Goal: Information Seeking & Learning: Find specific page/section

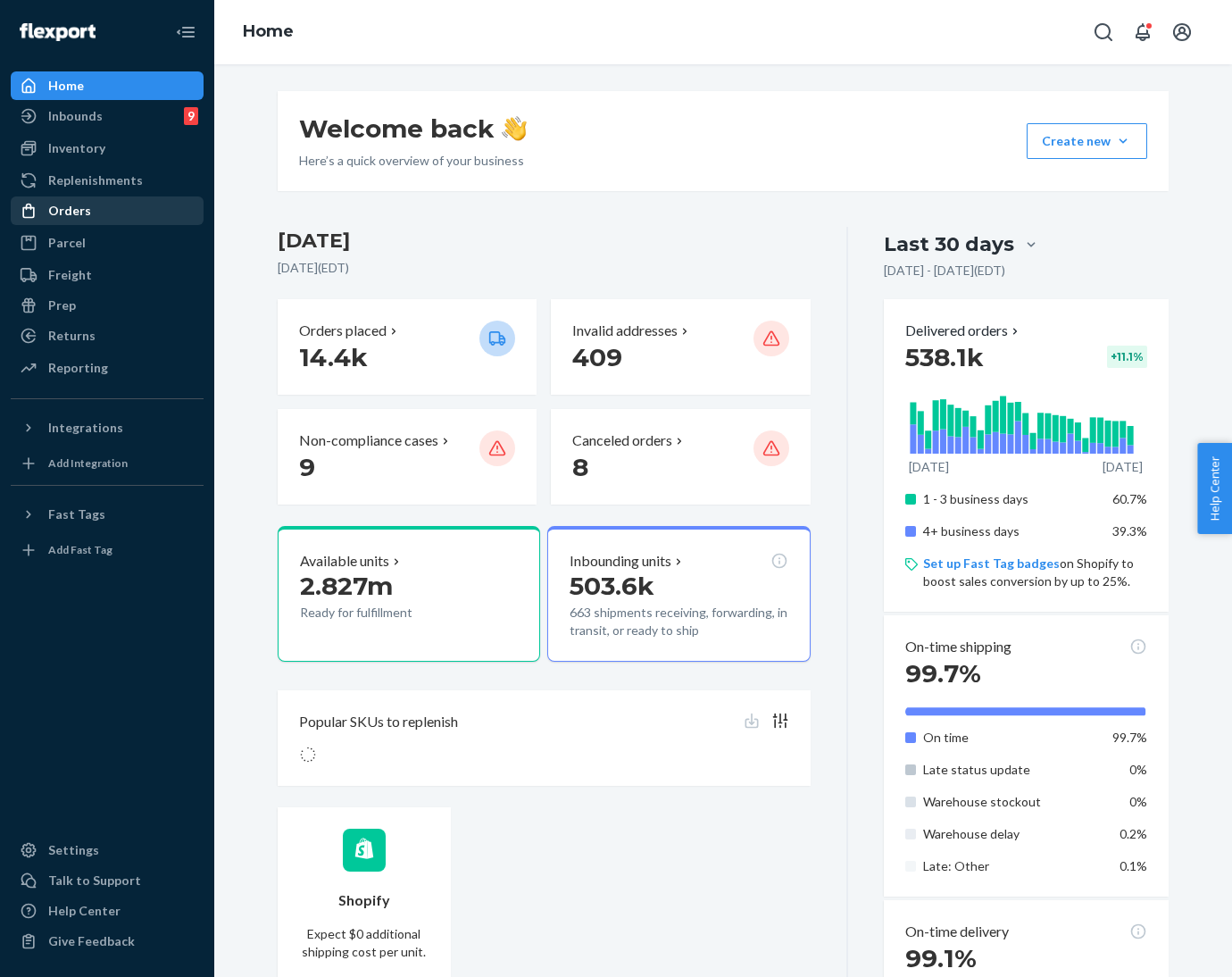
click at [114, 211] on div "Orders" at bounding box center [108, 211] width 190 height 25
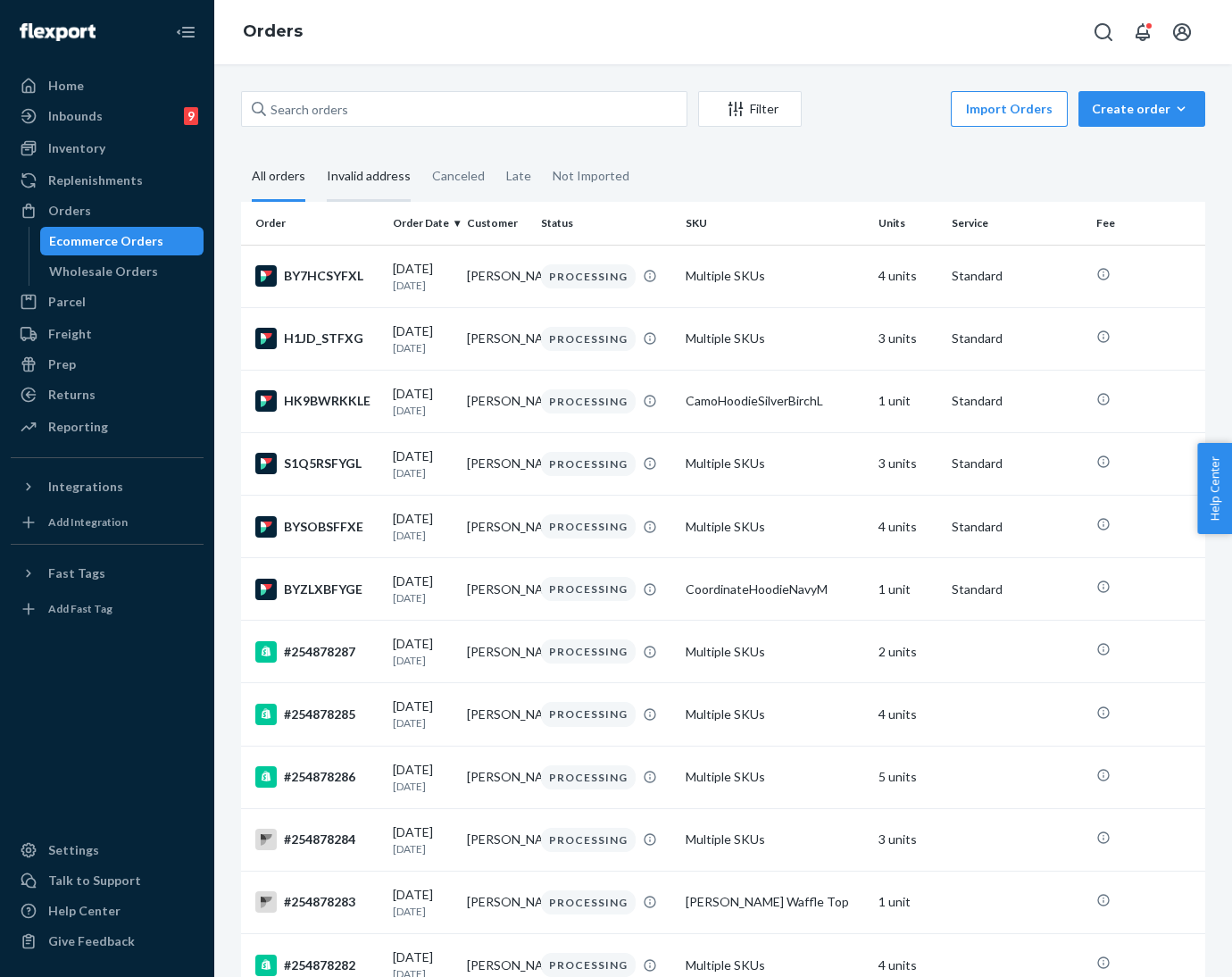
click at [362, 184] on div "Invalid address" at bounding box center [369, 177] width 84 height 49
click at [316, 153] on input "Invalid address" at bounding box center [316, 153] width 0 height 0
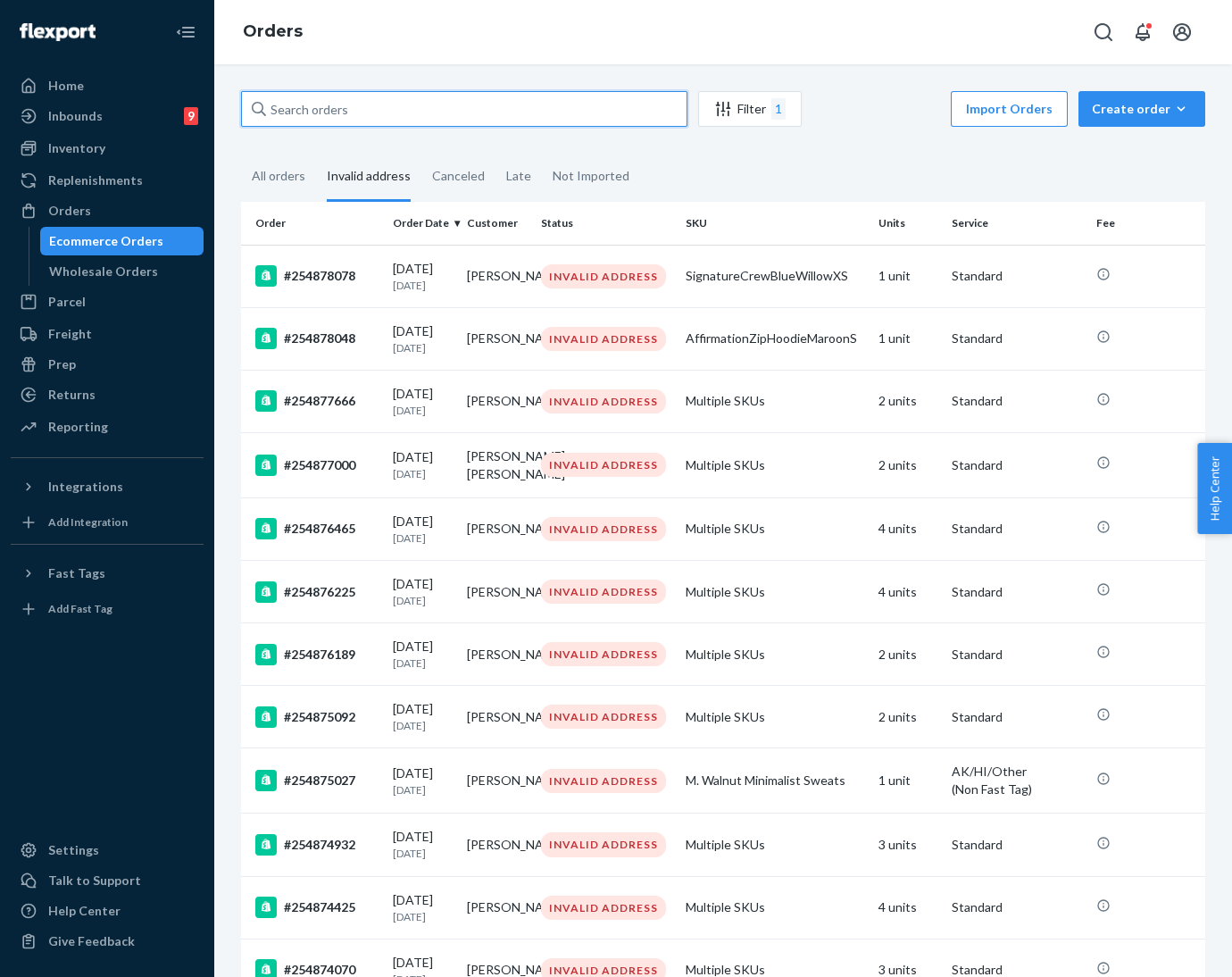
click at [403, 113] on input "text" at bounding box center [465, 109] width 447 height 36
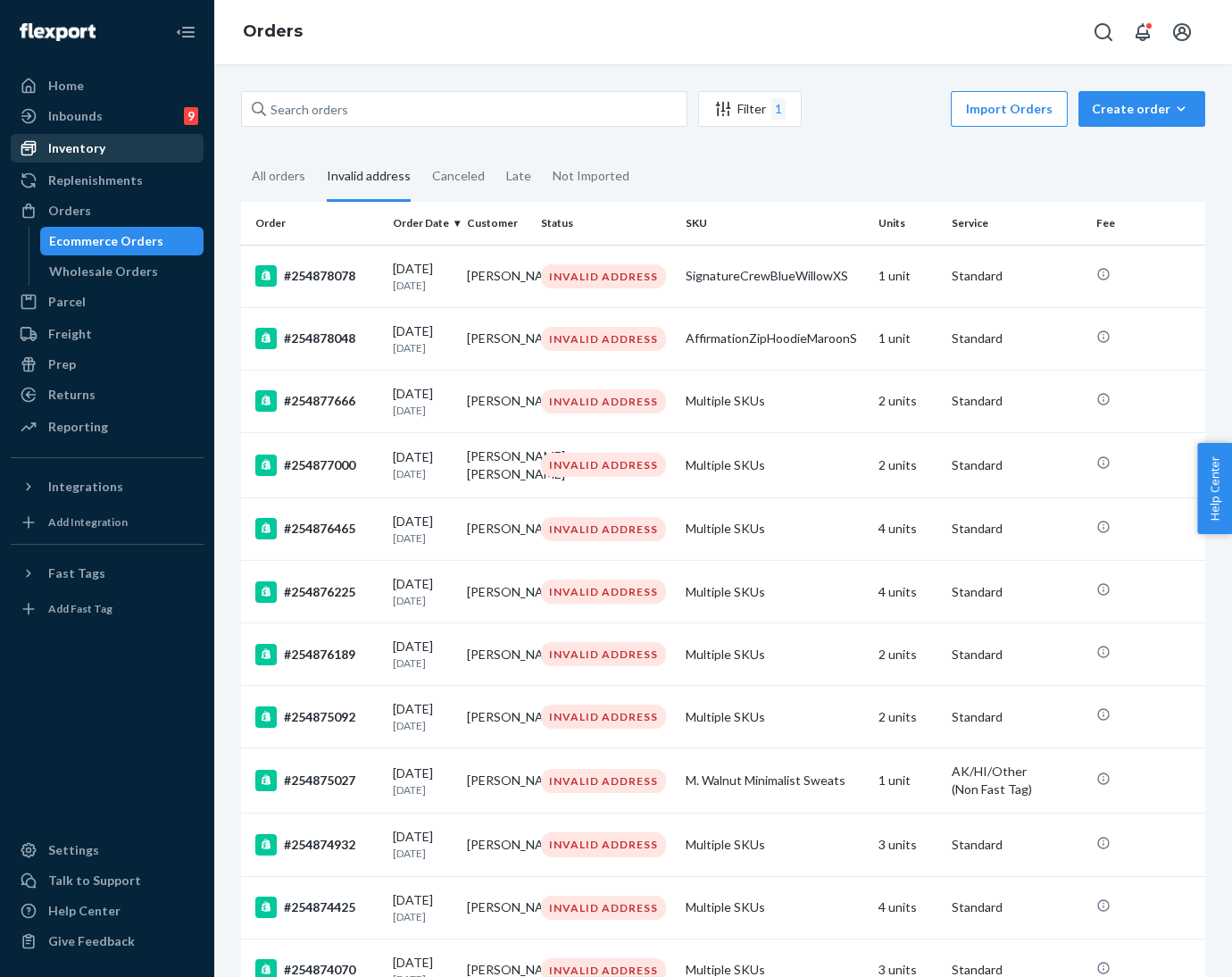
click at [87, 145] on div "Inventory" at bounding box center [76, 149] width 57 height 18
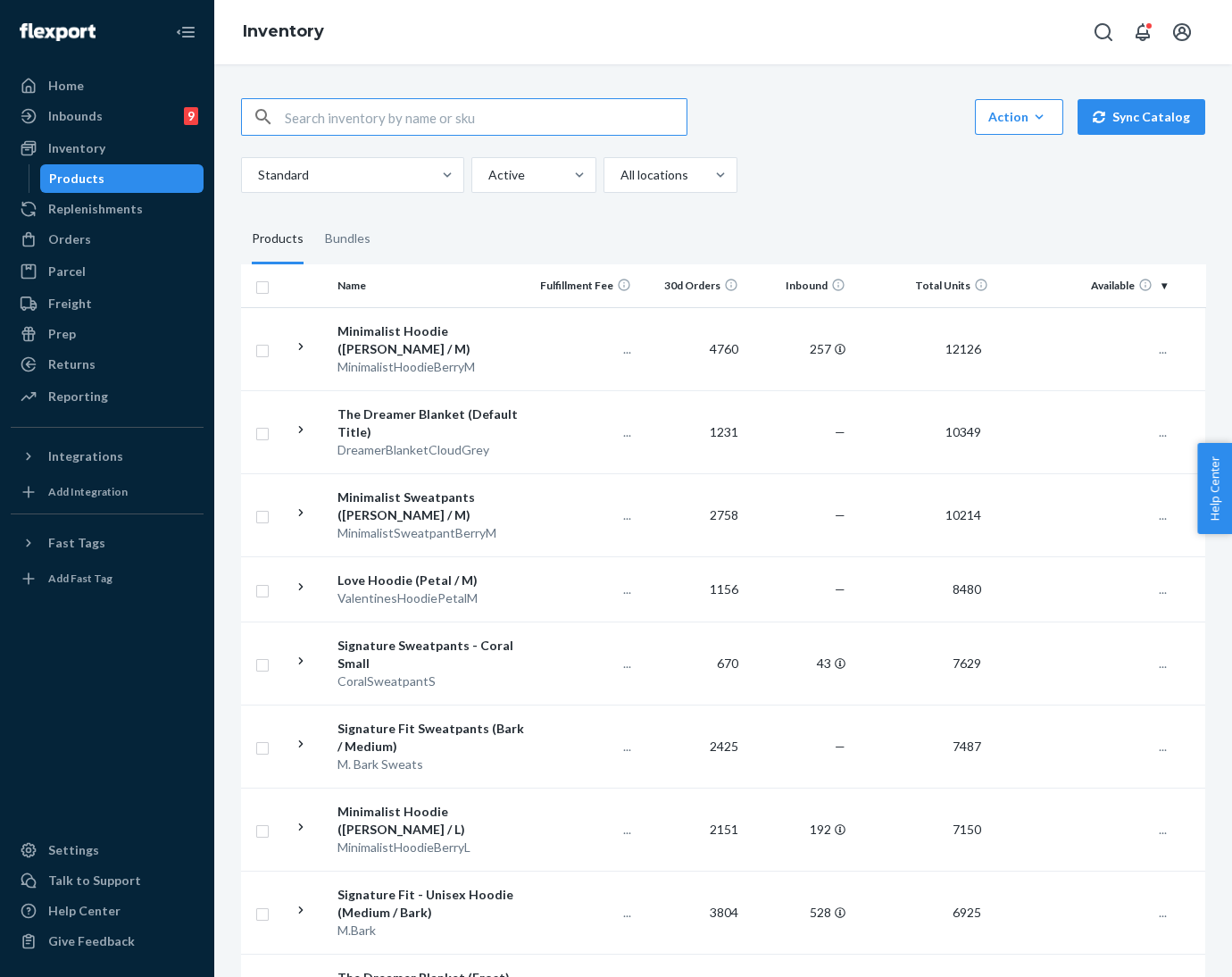
click at [353, 115] on input "text" at bounding box center [486, 117] width 402 height 36
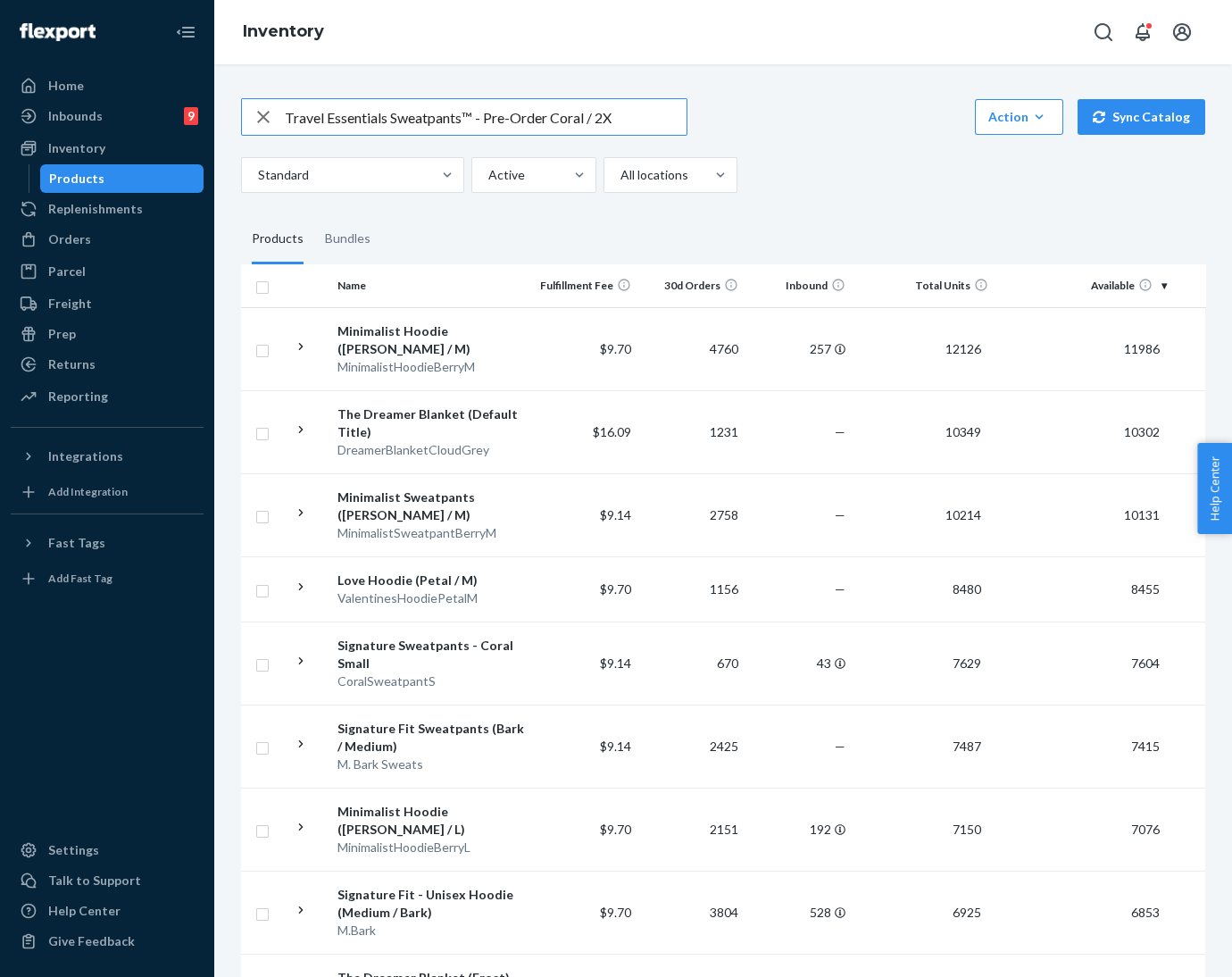
drag, startPoint x: 591, startPoint y: 117, endPoint x: 468, endPoint y: 124, distance: 123.2
click at [468, 124] on input "Travel Essentials Sweatpants™ - Pre-Order Coral / 2X" at bounding box center [486, 117] width 402 height 36
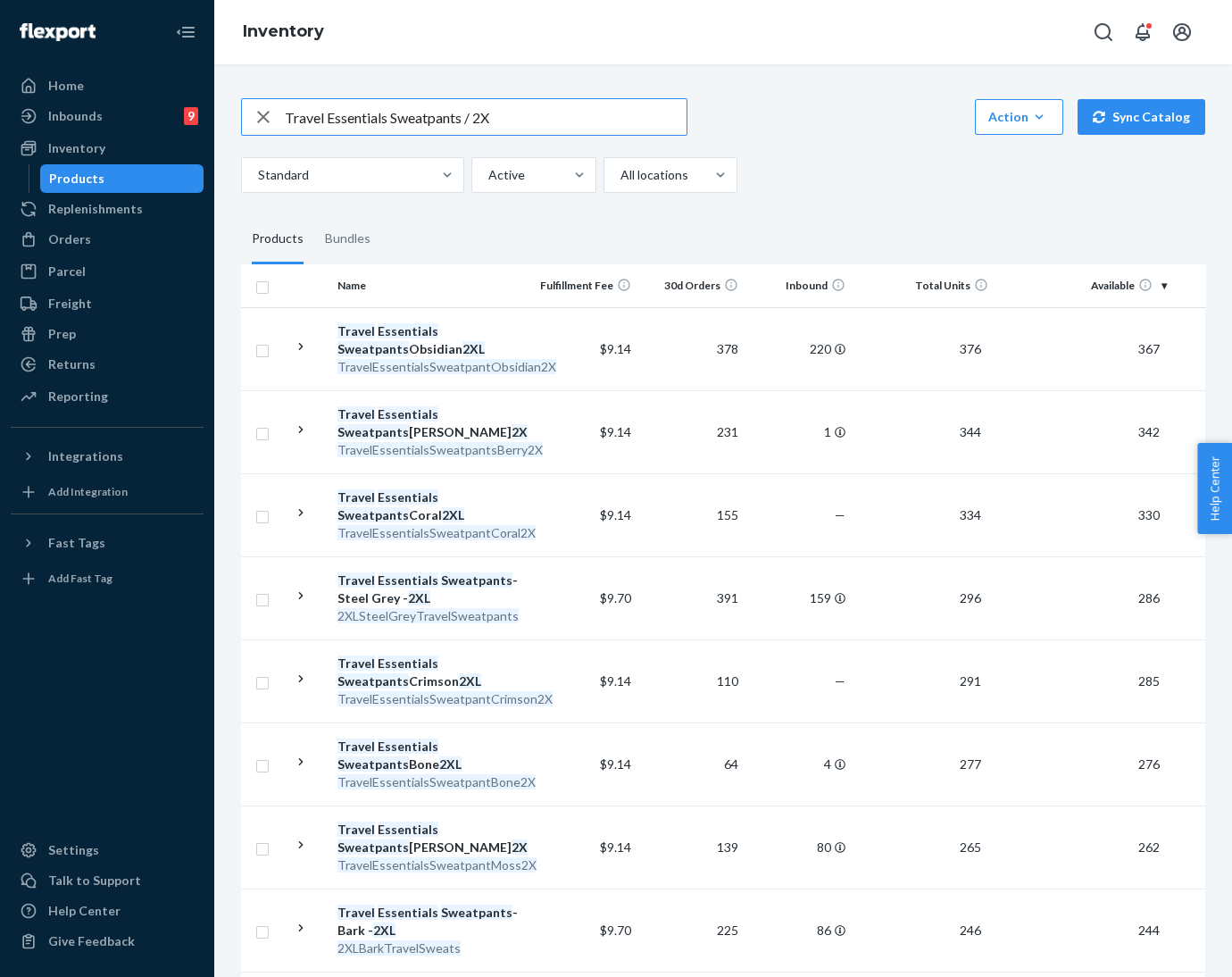
click at [471, 117] on input "Travel Essentials Sweatpants / 2X" at bounding box center [486, 117] width 402 height 36
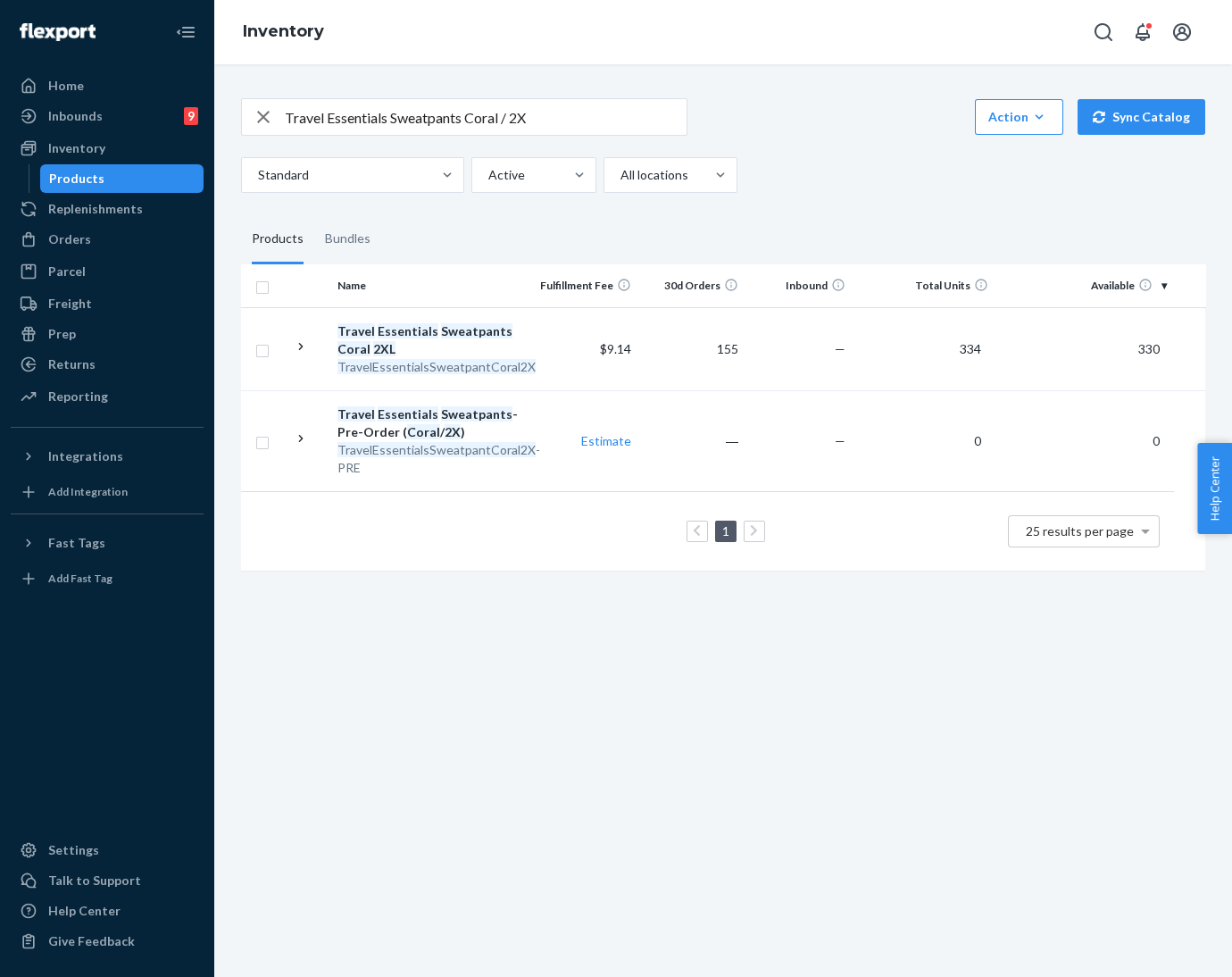
click at [432, 117] on input "Travel Essentials Sweatpants Coral / 2X" at bounding box center [486, 117] width 402 height 36
paste input "Hoodie"
type input "Travel Essentials Hoodie Coral / 2X"
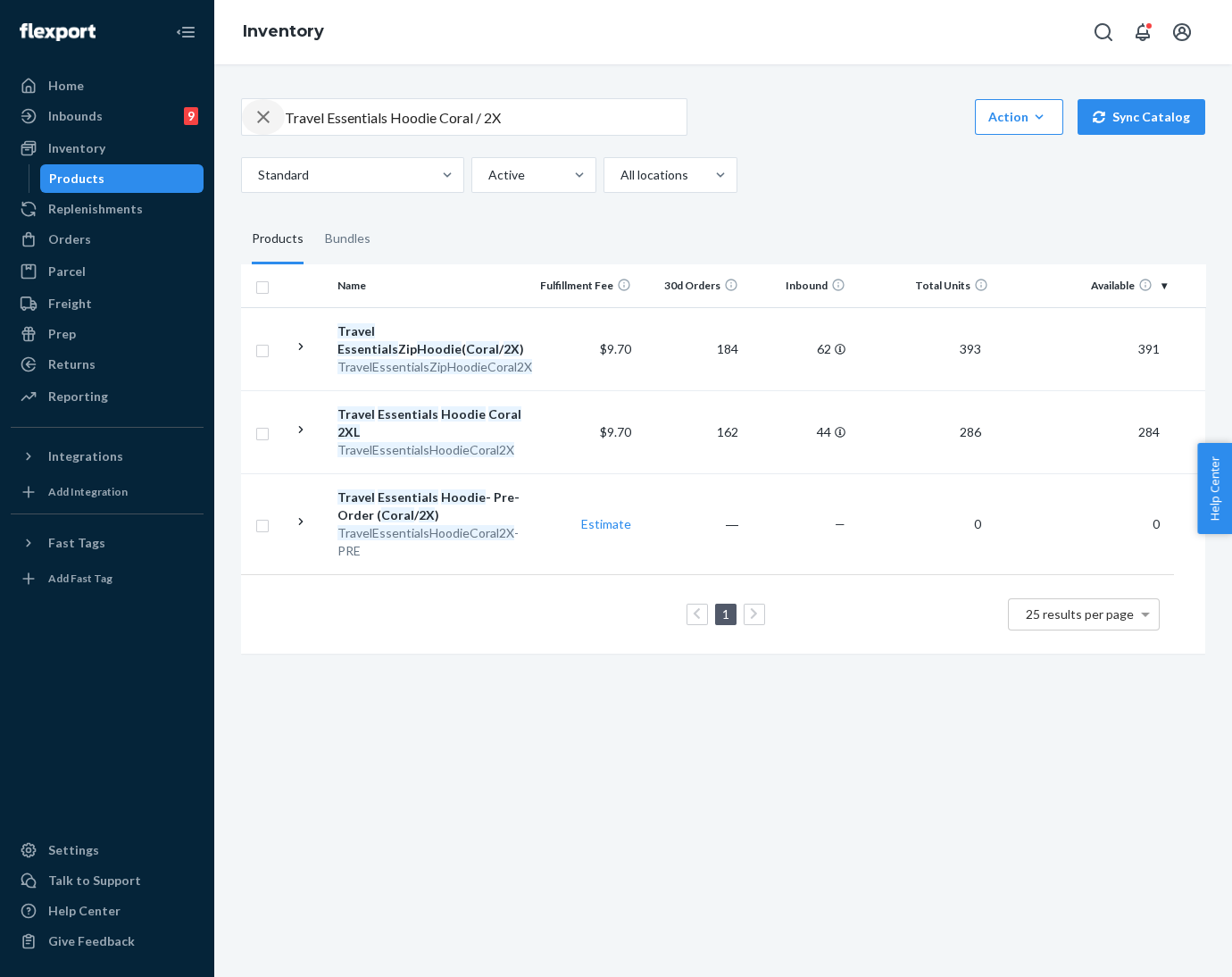
click at [258, 117] on icon "button" at bounding box center [262, 117] width 21 height 36
click at [344, 123] on input "text" at bounding box center [486, 117] width 402 height 36
paste input "DNDTravelHoodieSoftSeafoamS"
click at [315, 120] on input "DNDTravelHoodieSoftSeafoamS" at bounding box center [486, 117] width 402 height 36
click at [357, 120] on input "DND TravelHoodieSoftSeafoamS" at bounding box center [486, 117] width 402 height 36
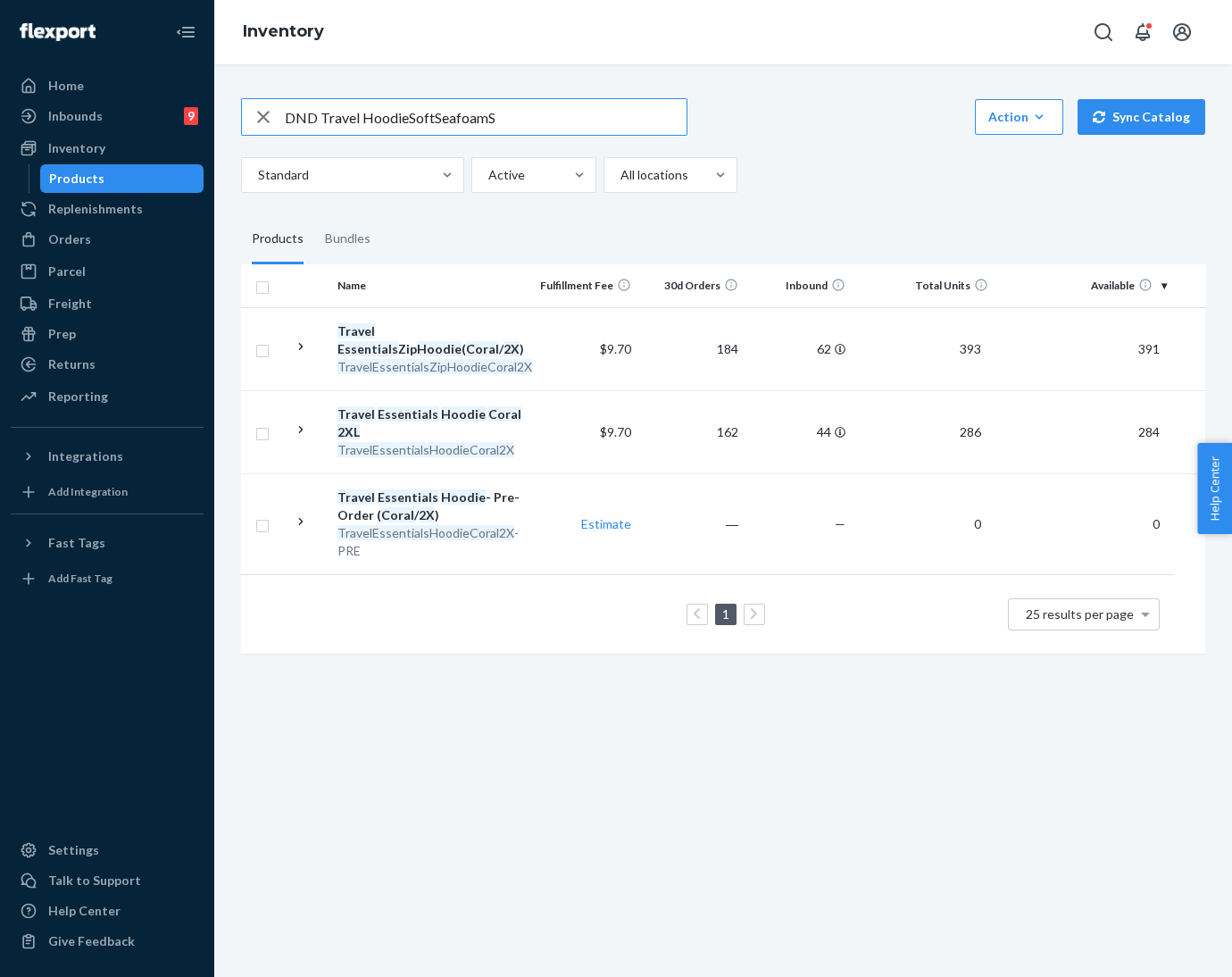
click at [404, 117] on input "DND Travel HoodieSoftSeafoamS" at bounding box center [486, 117] width 402 height 36
click at [435, 125] on input "DND Travel Hoodie SoftSeafoamS" at bounding box center [486, 117] width 402 height 36
click at [421, 123] on input "DND Travel Hoodie Soft SeafoamS" at bounding box center [486, 117] width 402 height 36
click at [491, 119] on input "DND Travel Hoodie Soft SeafoamS" at bounding box center [486, 117] width 402 height 36
click at [424, 119] on input "DND Travel Hoodie Soft Seafoam S" at bounding box center [486, 117] width 402 height 36
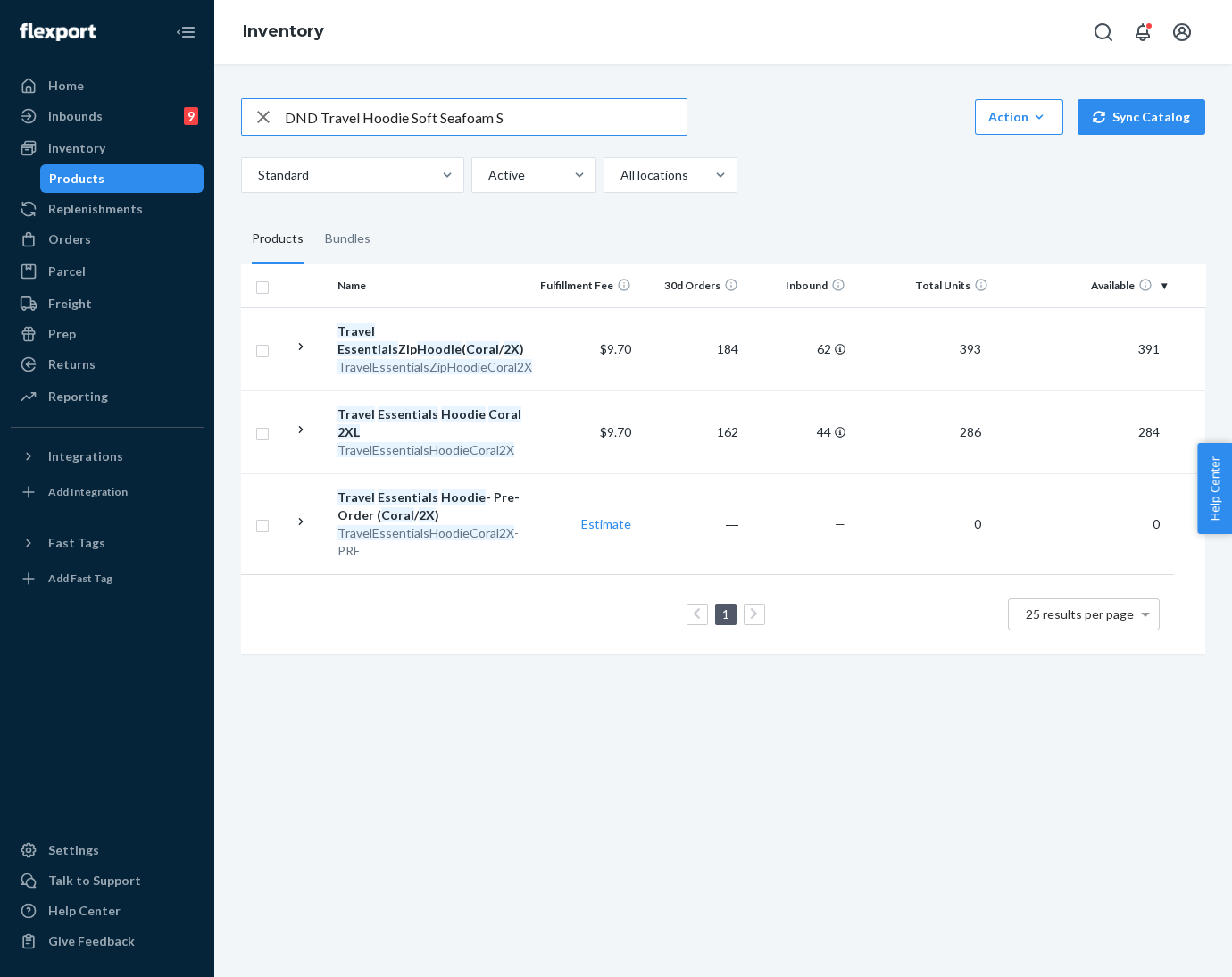
click at [424, 119] on input "DND Travel Hoodie Soft Seafoam S" at bounding box center [486, 117] width 402 height 36
type input "DND Travel Hoodie Seafoam S"
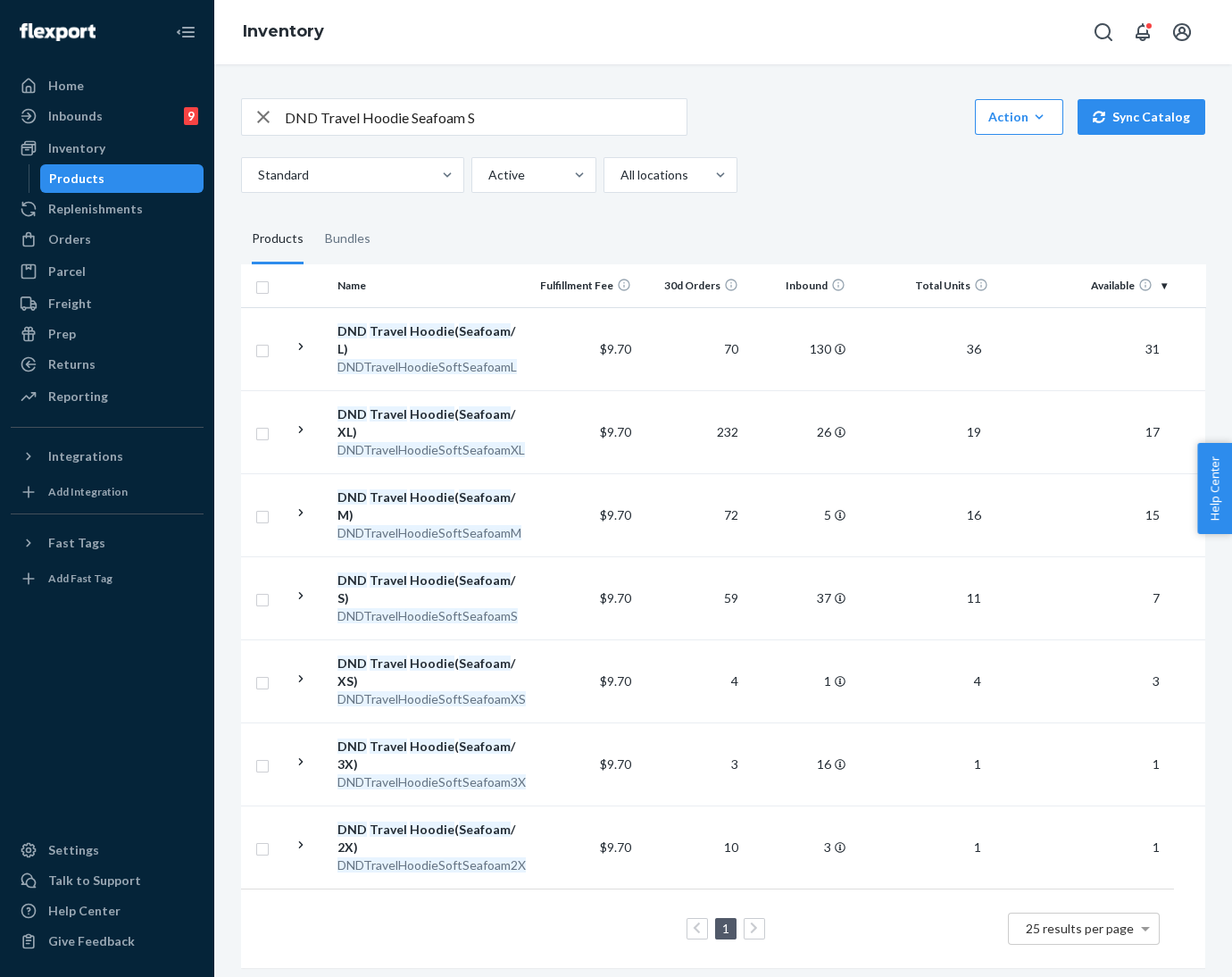
click at [261, 124] on icon "button" at bounding box center [262, 117] width 21 height 36
click at [297, 119] on input "text" at bounding box center [486, 117] width 402 height 36
paste input "Travel Essentials Sweatpants™ [PERSON_NAME] / S"
drag, startPoint x: 467, startPoint y: 117, endPoint x: 496, endPoint y: 119, distance: 29.1
click at [496, 119] on input "Travel Essentials Sweatpants™ [PERSON_NAME] / S" at bounding box center [486, 117] width 402 height 36
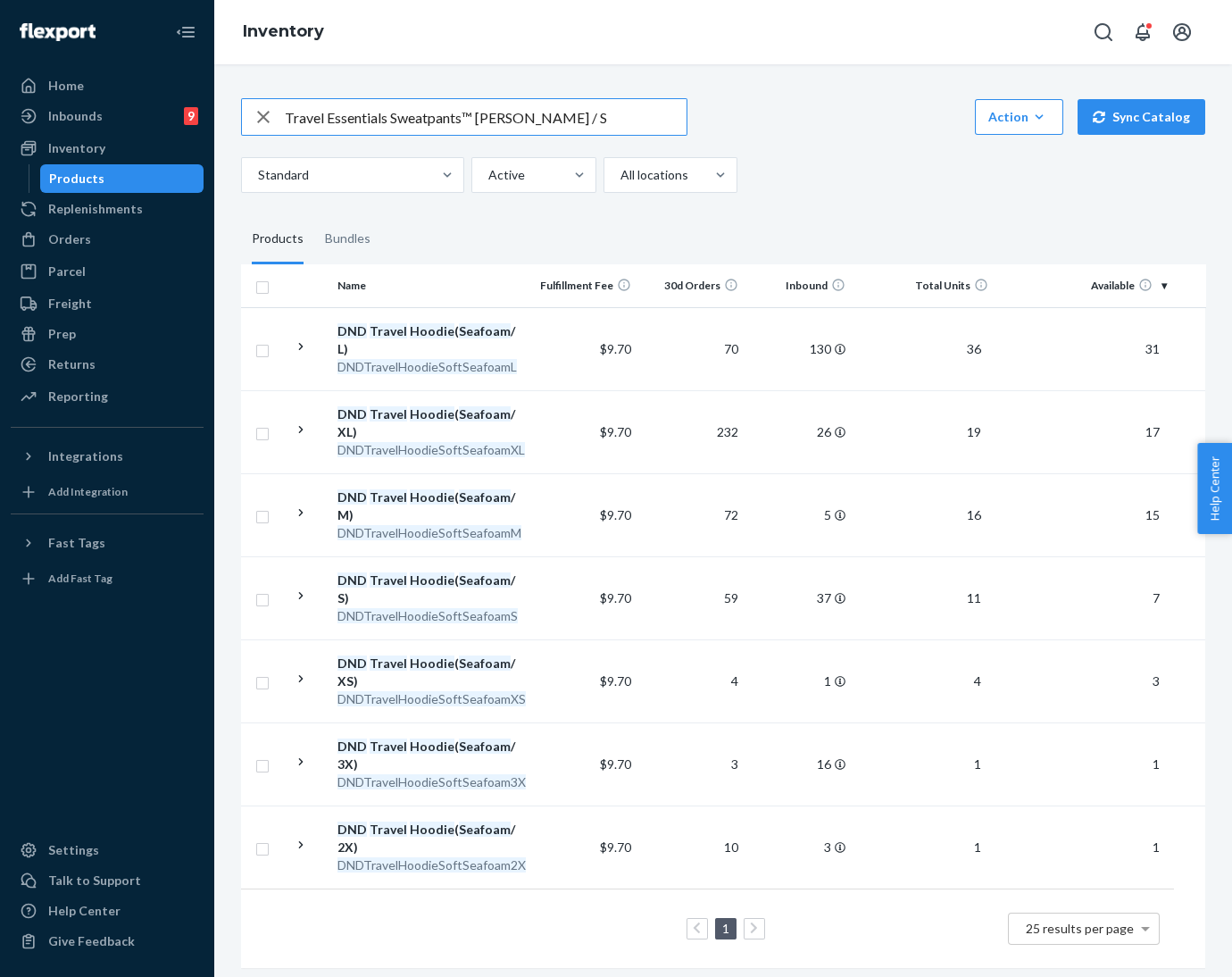
click at [577, 121] on input "Travel Essentials Sweatpants™ [PERSON_NAME] / S" at bounding box center [486, 117] width 402 height 36
type input "Travel Essentials Sweatpants™ [PERSON_NAME] / S"
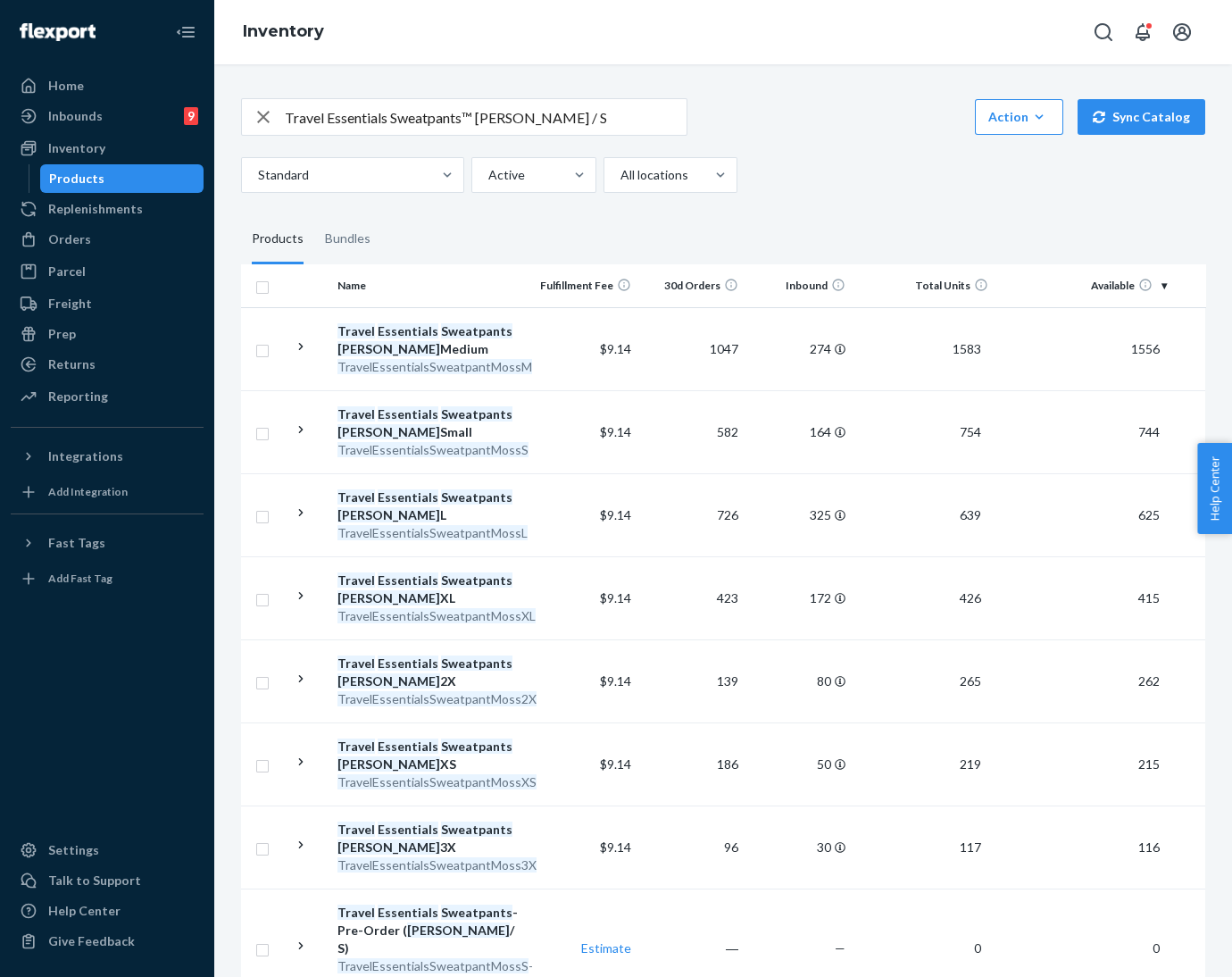
click at [266, 117] on icon "button" at bounding box center [262, 117] width 21 height 36
click at [318, 114] on input "text" at bounding box center [486, 117] width 402 height 36
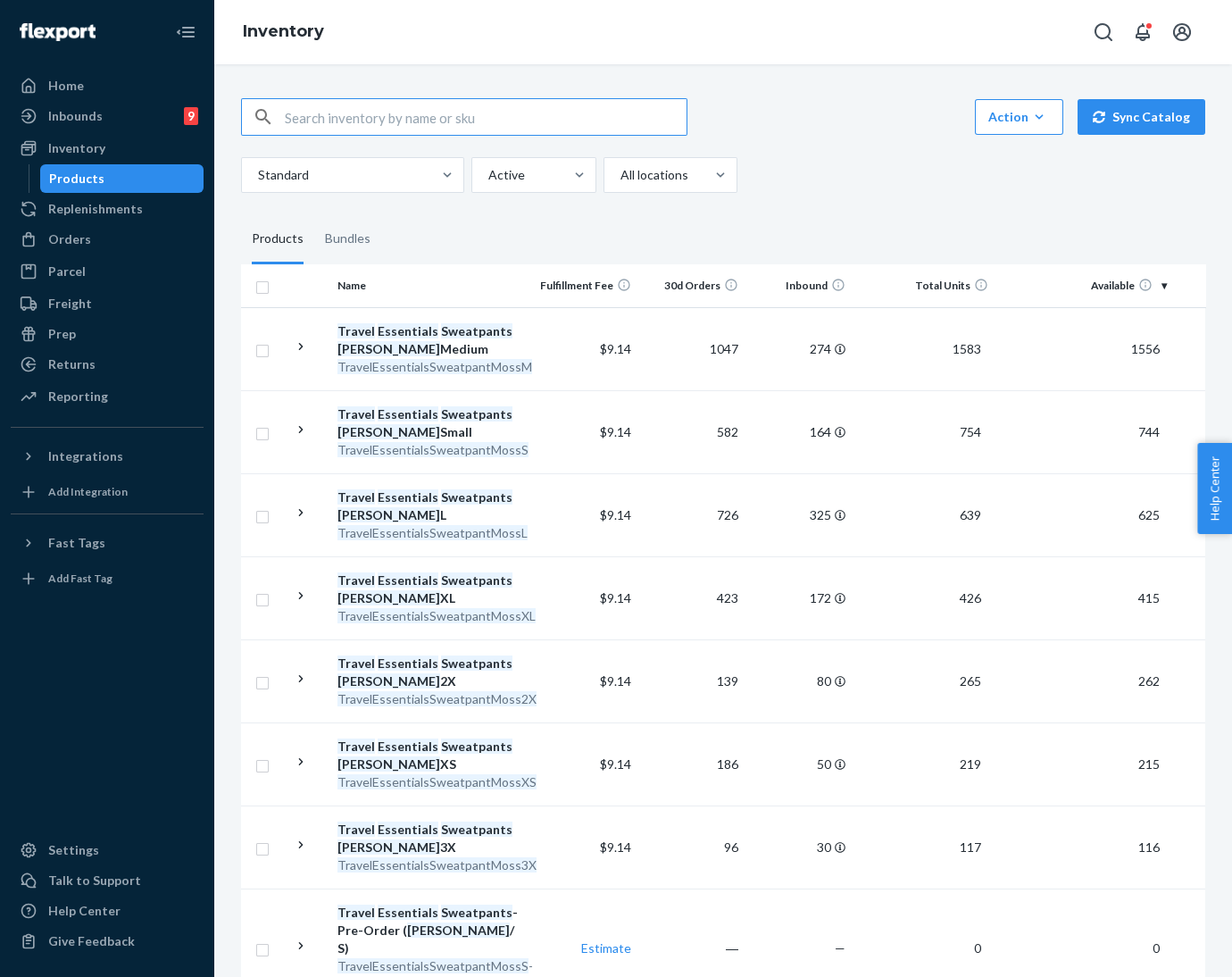
paste input "Travel Essentials Hoodie™ [PERSON_NAME] / S"
type input "Travel Essentials Hoodie™ [PERSON_NAME] / S"
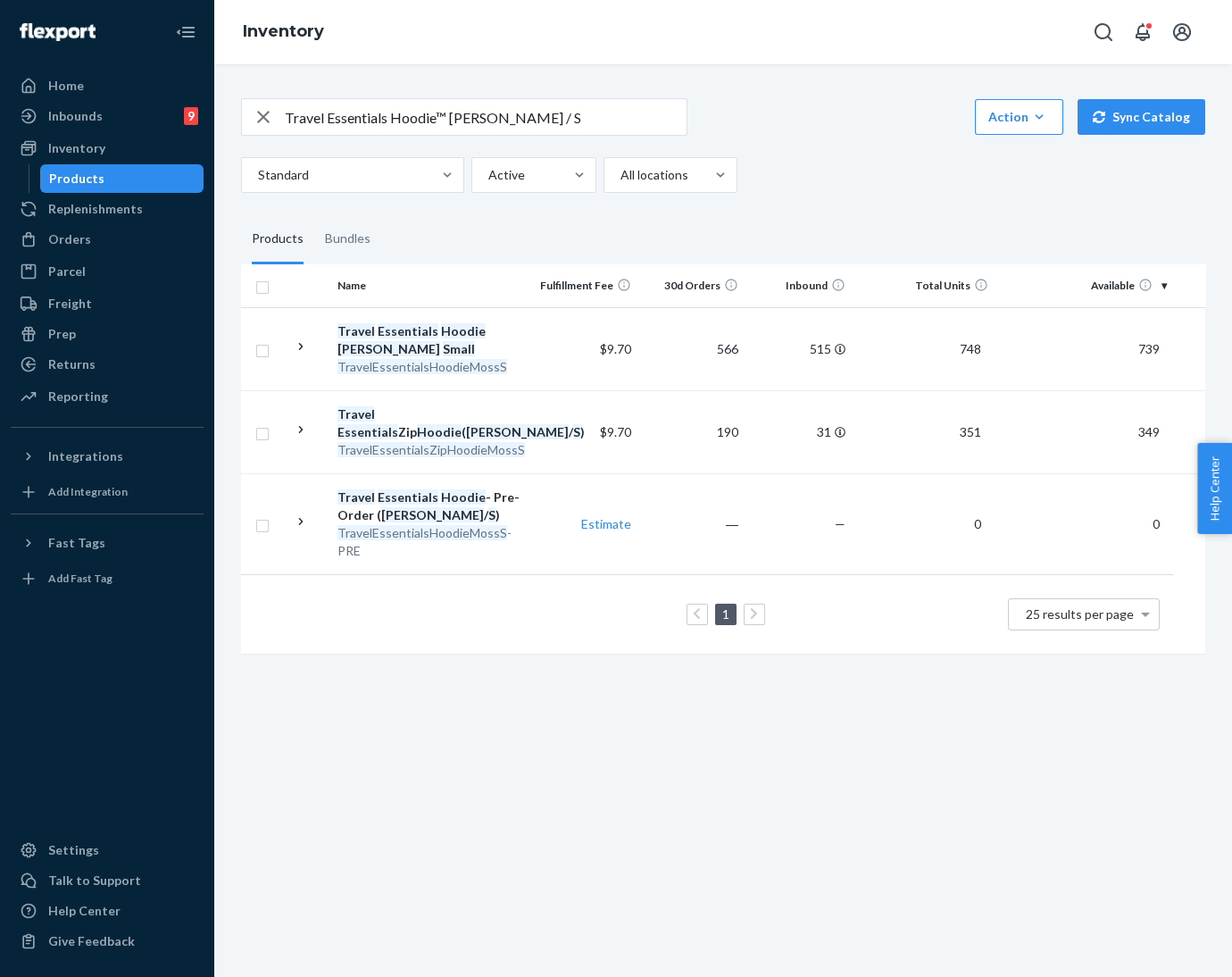
click at [258, 118] on icon "button" at bounding box center [262, 117] width 21 height 36
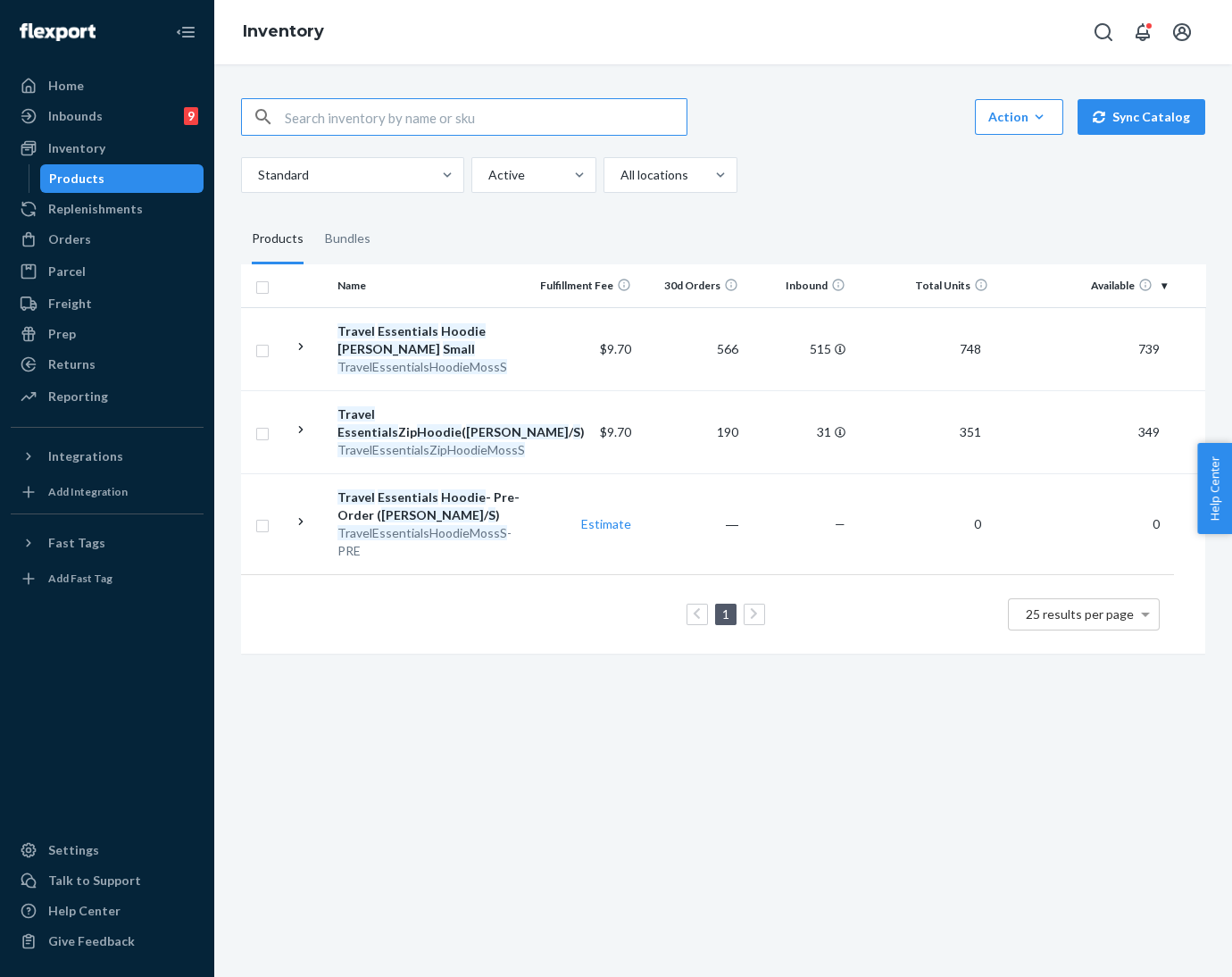
click at [303, 118] on input "text" at bounding box center [486, 117] width 402 height 36
paste input "Travel Essentials Hoodie™ [PERSON_NAME] / S"
type input "Travel Essentials Hoodie™ [PERSON_NAME] / S"
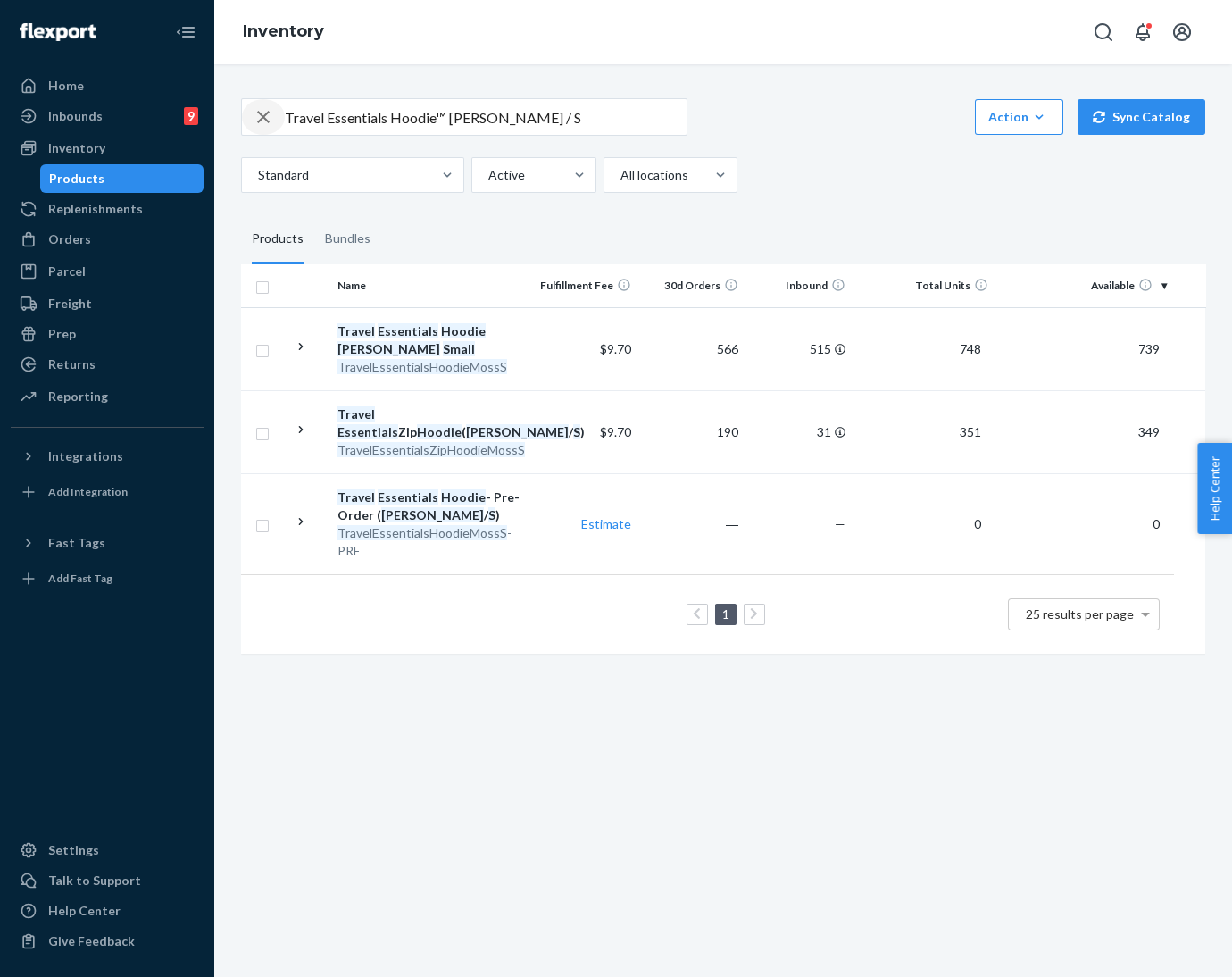
click at [256, 119] on icon "button" at bounding box center [262, 117] width 21 height 36
click at [325, 117] on input "text" at bounding box center [486, 117] width 402 height 36
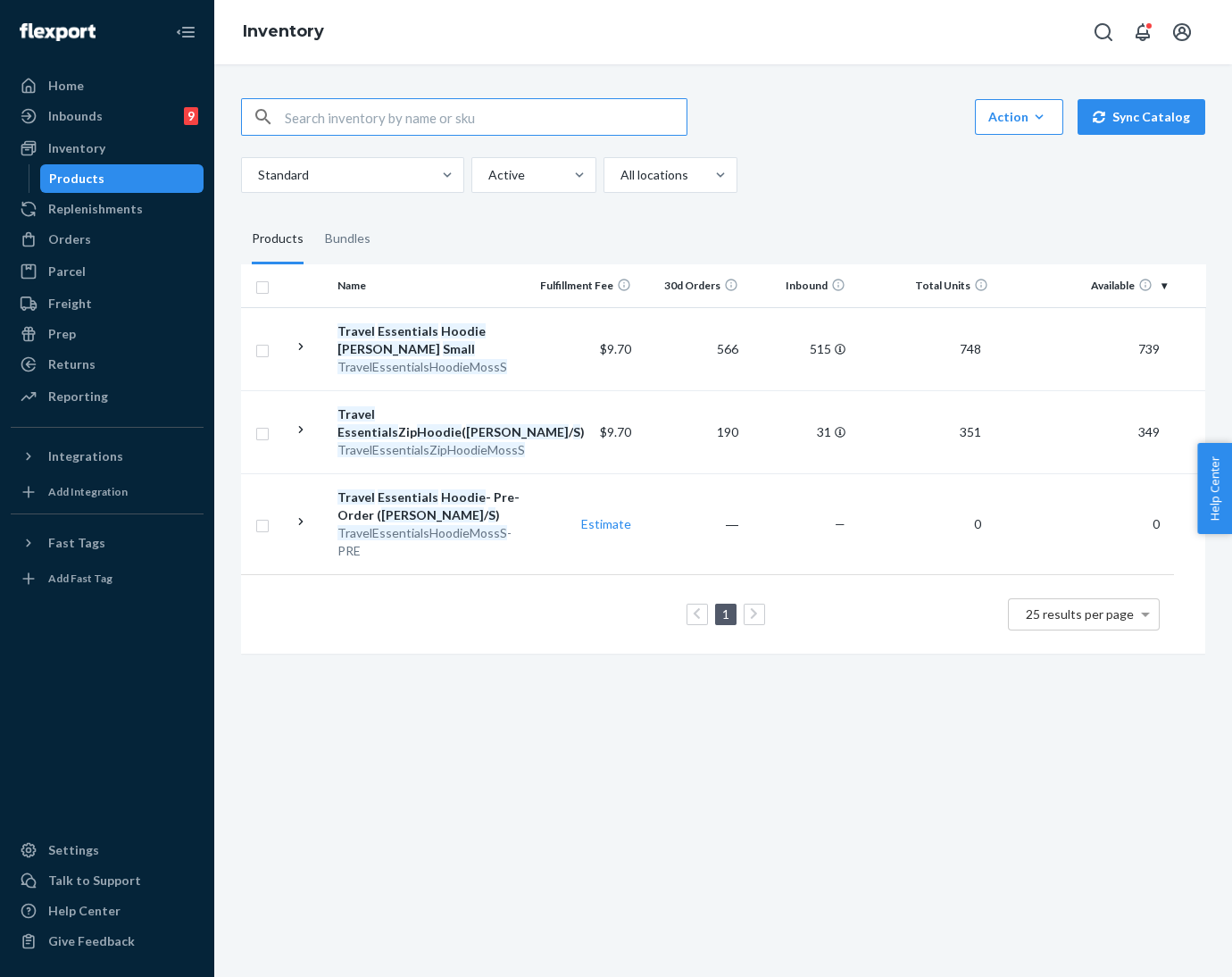
paste input "Minimalist Hoodie [PERSON_NAME] / L"
type input "Minimalist Hoodie [PERSON_NAME] / L"
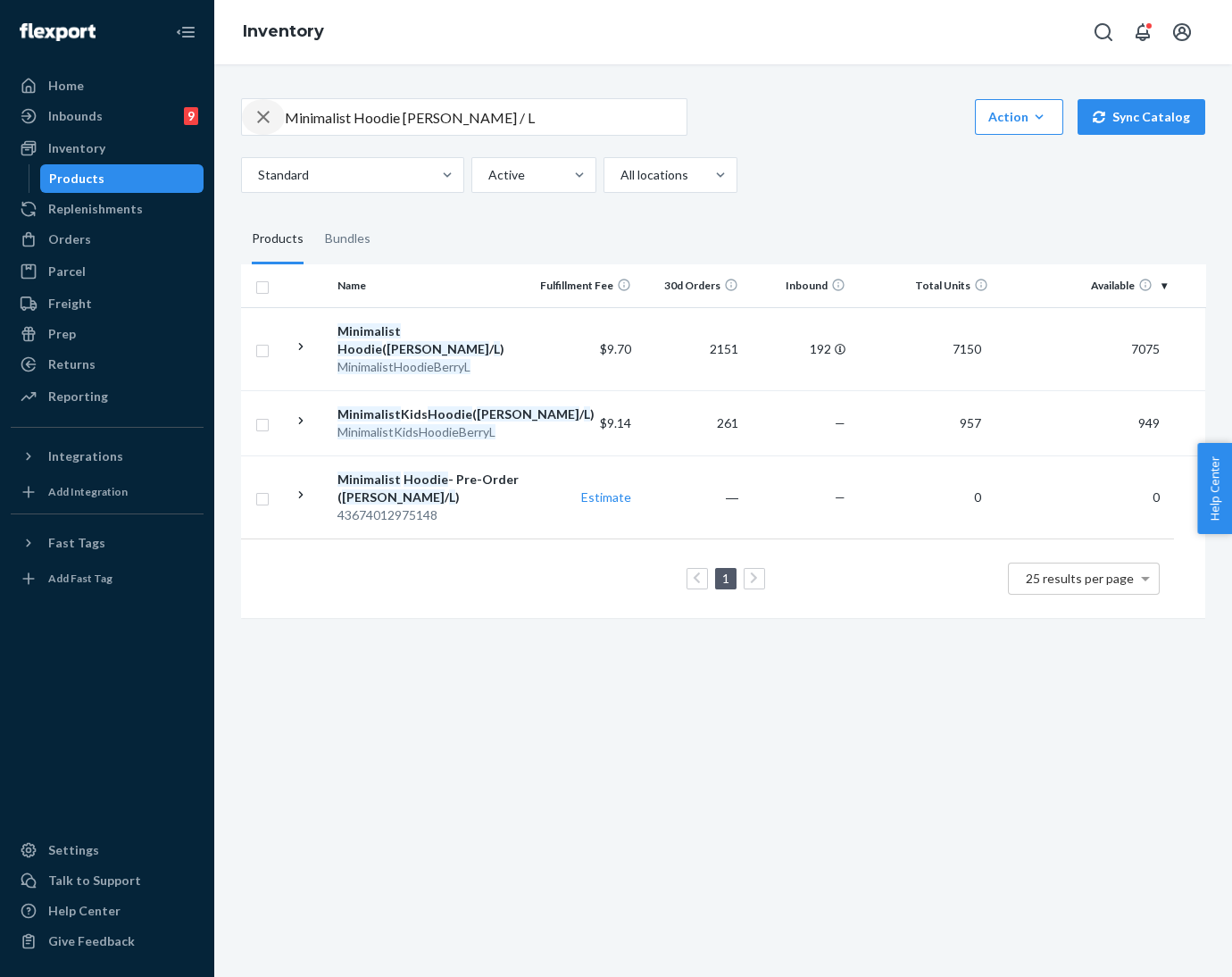
click at [259, 119] on icon "button" at bounding box center [263, 117] width 13 height 13
click at [291, 118] on input "text" at bounding box center [486, 117] width 402 height 36
paste input "Pastel Kids Sweatpants Lilac / XL"
type input "Pastel Kids Sweatpants Lilac / XL"
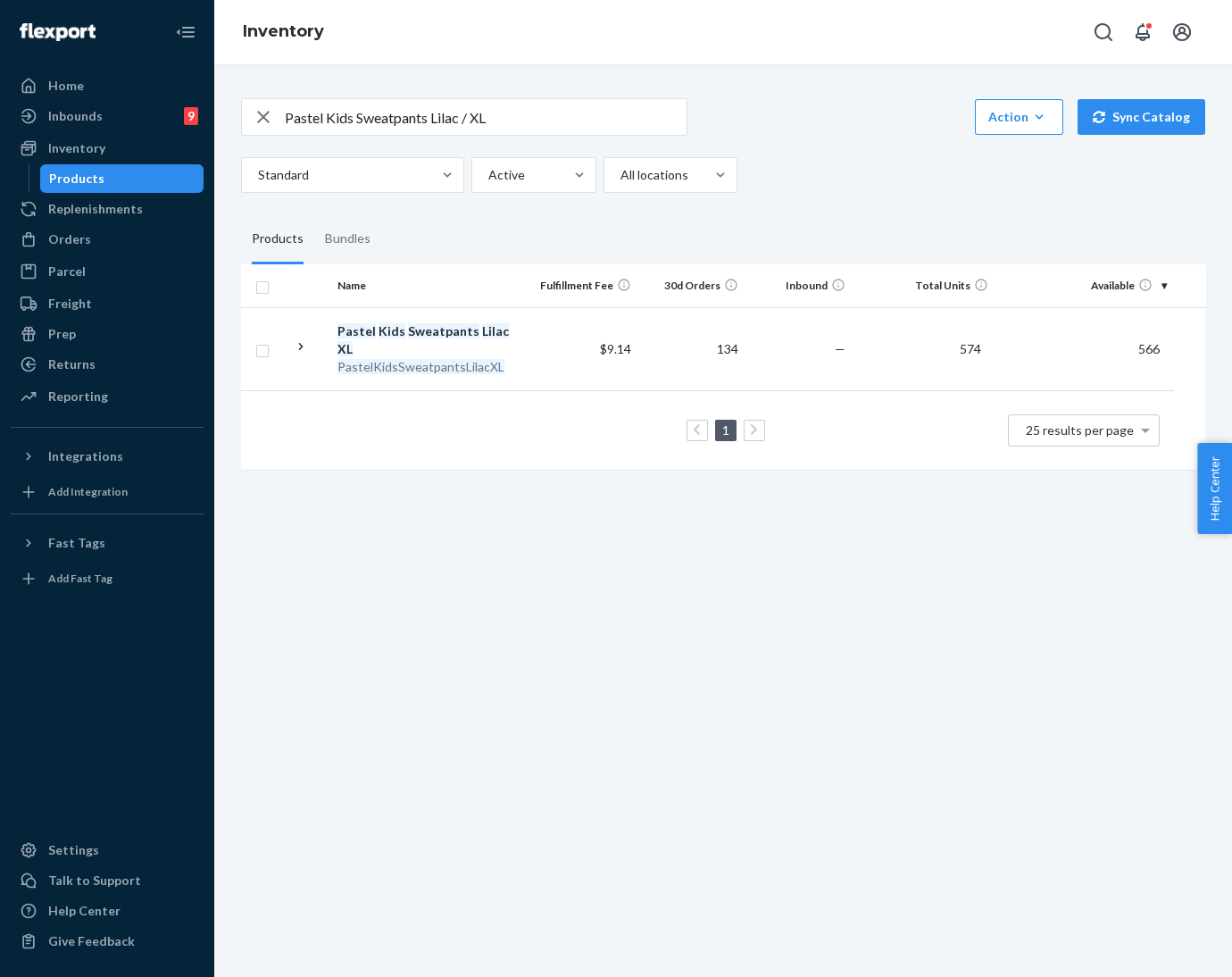
click at [256, 118] on icon "button" at bounding box center [262, 117] width 21 height 36
click at [282, 117] on div "button" at bounding box center [263, 117] width 43 height 36
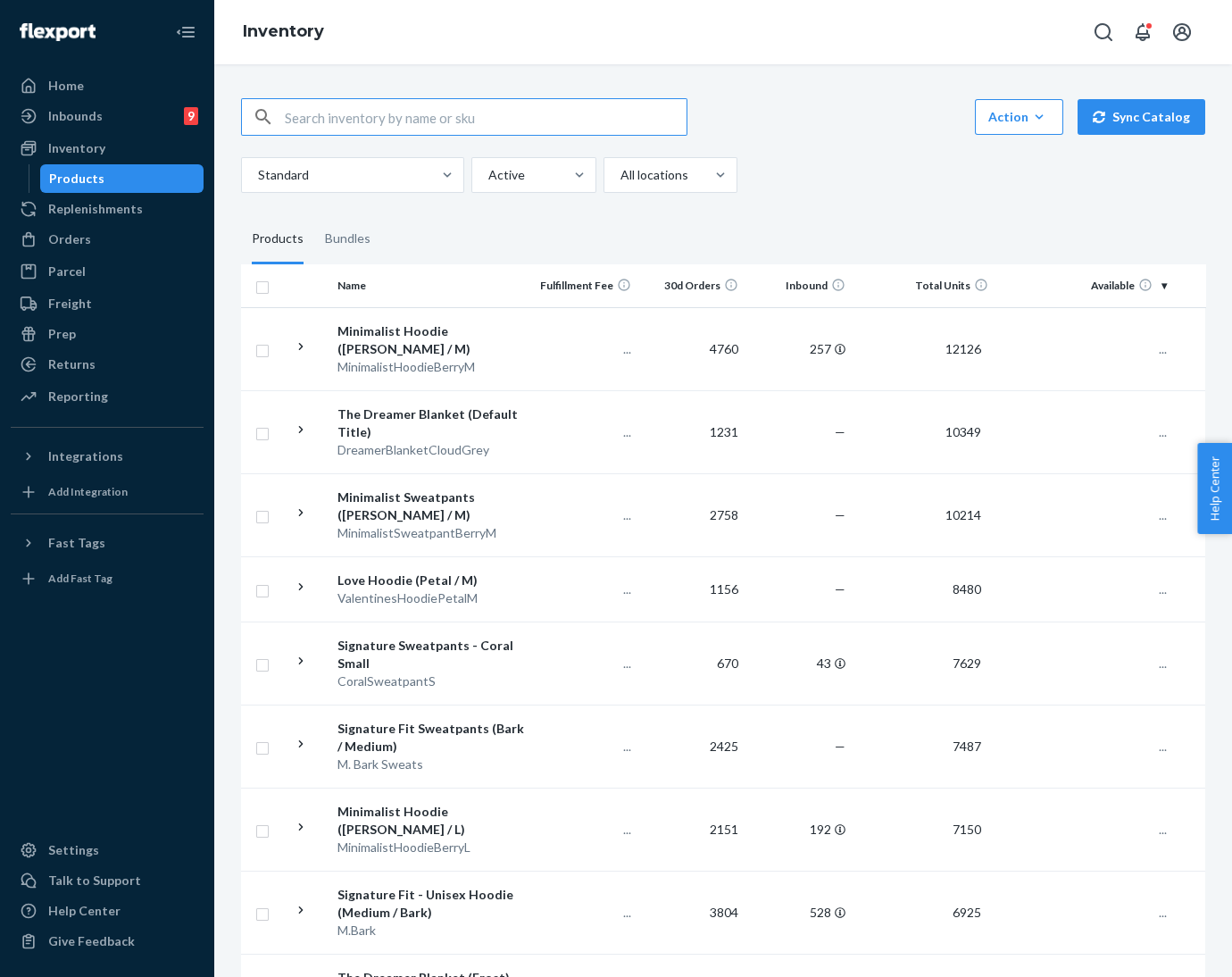
click at [319, 118] on input "text" at bounding box center [486, 117] width 402 height 36
paste input "Pastel Kids Hoodie Lilac / XL"
type input "Pastel Kids Hoodie Lilac / XL"
